Goal: Task Accomplishment & Management: Manage account settings

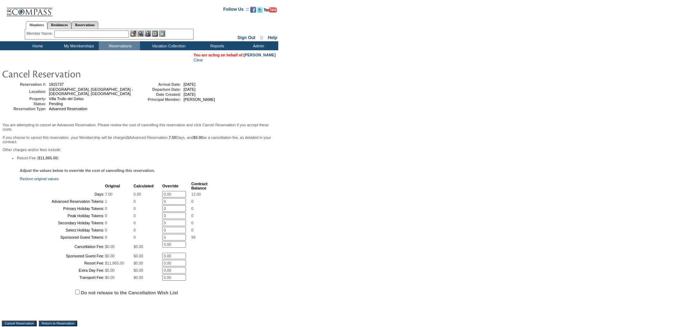
click at [277, 194] on table "You are acting on behalf of: Erika Miller Clear Reservation #: 1815737 Location…" at bounding box center [139, 193] width 278 height 286
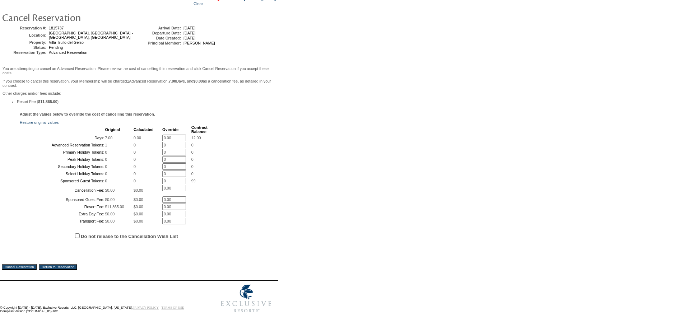
scroll to position [69, 0]
click at [76, 238] on input "Do not release to the Cancellation Wish List" at bounding box center [77, 235] width 5 height 5
checkbox input "true"
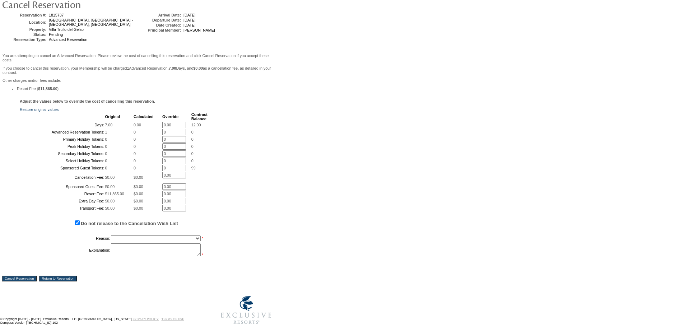
click at [140, 241] on select "Creating Continuous Stay Days Booked After Cancellation Experiential / Hotel / …" at bounding box center [156, 238] width 90 height 6
select select "1023"
click at [111, 241] on select "Creating Continuous Stay Days Booked After Cancellation Experiential / Hotel / …" at bounding box center [156, 238] width 90 height 6
click at [158, 256] on textarea at bounding box center [156, 249] width 90 height 13
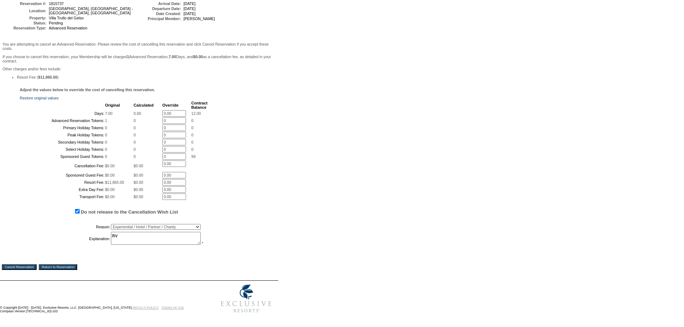
type textarea "mv"
click at [13, 267] on input "Cancel Reservation" at bounding box center [19, 267] width 35 height 6
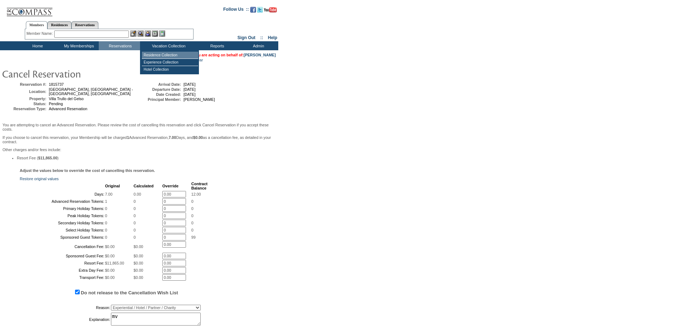
click at [162, 55] on td "Residence Collection" at bounding box center [170, 55] width 56 height 7
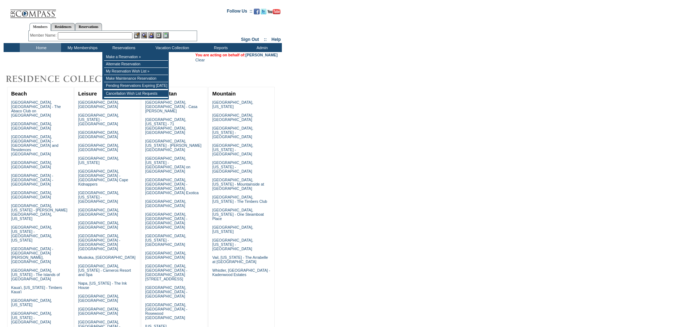
click at [117, 38] on input "text" at bounding box center [95, 35] width 75 height 7
click at [117, 38] on input "m" at bounding box center [95, 35] width 75 height 7
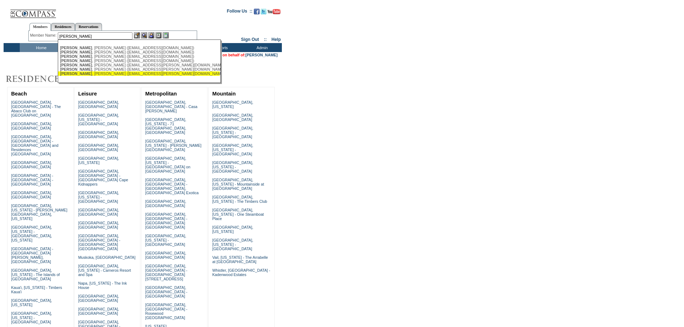
click at [124, 76] on div "[PERSON_NAME] ([EMAIL_ADDRESS][PERSON_NAME][DOMAIN_NAME])" at bounding box center [139, 73] width 158 height 4
type input "[PERSON_NAME] ([EMAIL_ADDRESS][PERSON_NAME][DOMAIN_NAME])"
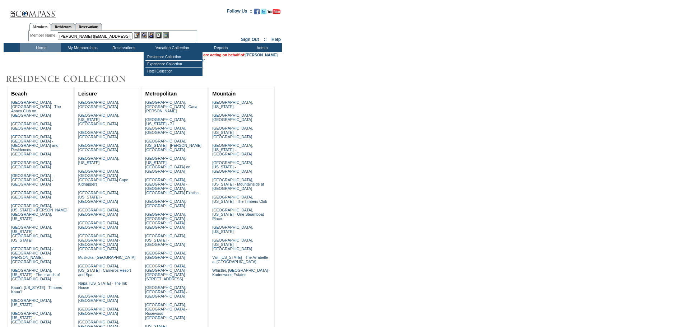
click at [152, 36] on img at bounding box center [151, 35] width 6 height 6
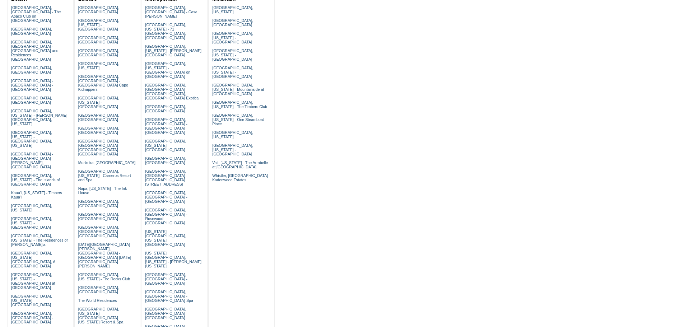
scroll to position [98, 0]
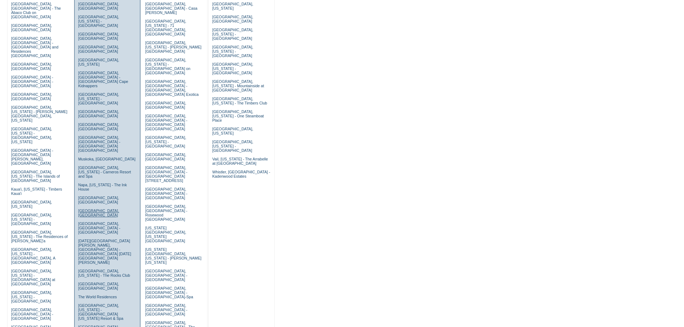
click at [97, 209] on link "[GEOGRAPHIC_DATA], [GEOGRAPHIC_DATA]" at bounding box center [98, 213] width 41 height 9
